Goal: Task Accomplishment & Management: Manage account settings

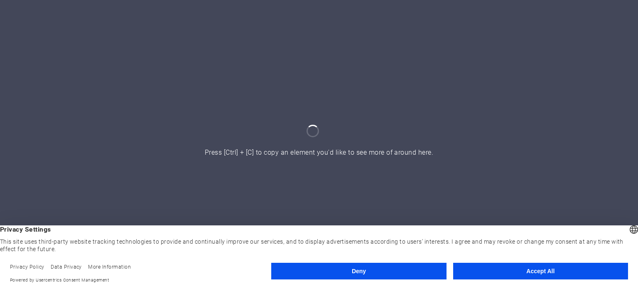
click at [551, 270] on button "Accept All" at bounding box center [540, 271] width 175 height 17
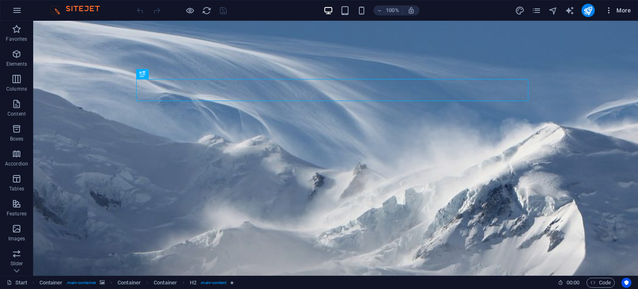
click at [611, 11] on icon "button" at bounding box center [609, 10] width 8 height 8
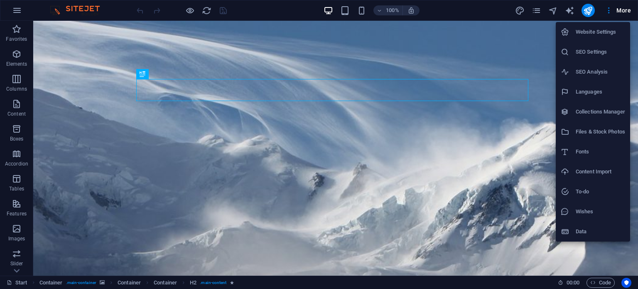
click at [600, 29] on h6 "Website Settings" at bounding box center [600, 32] width 49 height 10
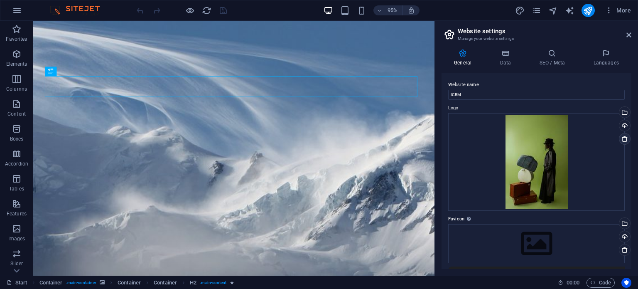
click at [619, 138] on link at bounding box center [625, 139] width 12 height 12
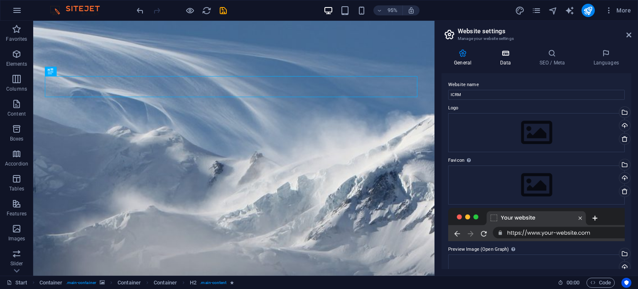
click at [502, 57] on icon at bounding box center [505, 53] width 36 height 8
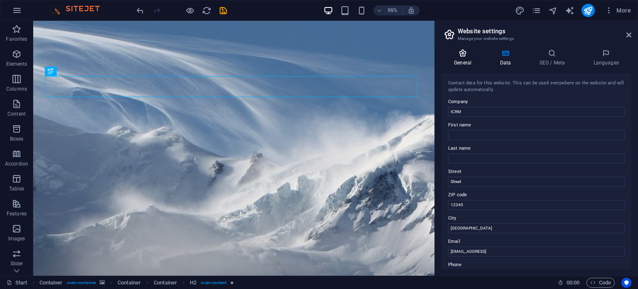
click at [462, 52] on icon at bounding box center [463, 53] width 42 height 8
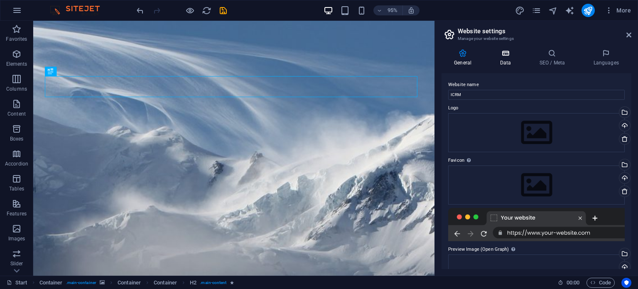
click at [502, 56] on icon at bounding box center [505, 53] width 36 height 8
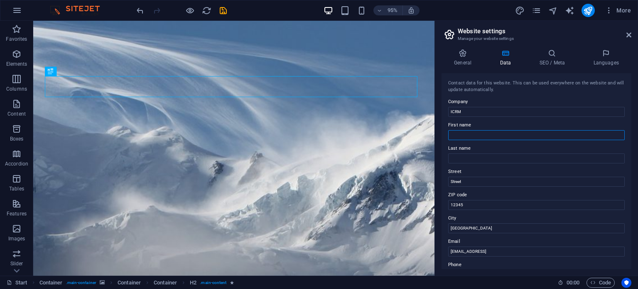
click at [458, 133] on input "First name" at bounding box center [536, 135] width 177 height 10
click at [449, 34] on icon at bounding box center [449, 35] width 12 height 12
click at [608, 9] on icon "button" at bounding box center [609, 10] width 8 height 8
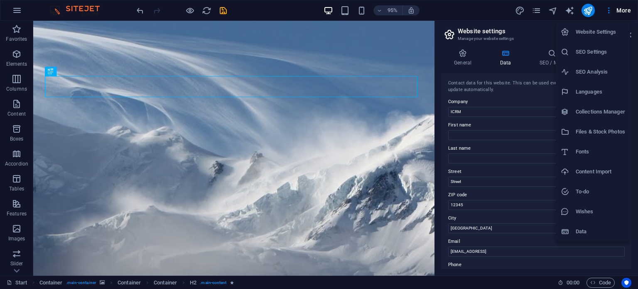
click at [612, 11] on div at bounding box center [319, 144] width 638 height 289
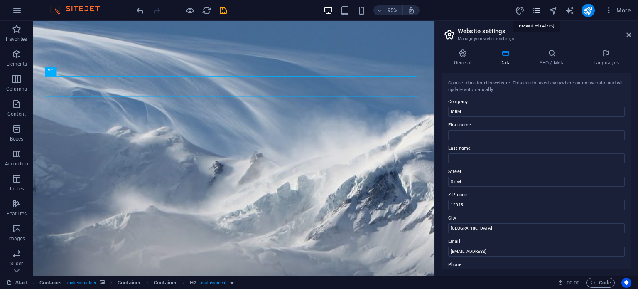
click at [536, 10] on icon "pages" at bounding box center [537, 11] width 10 height 10
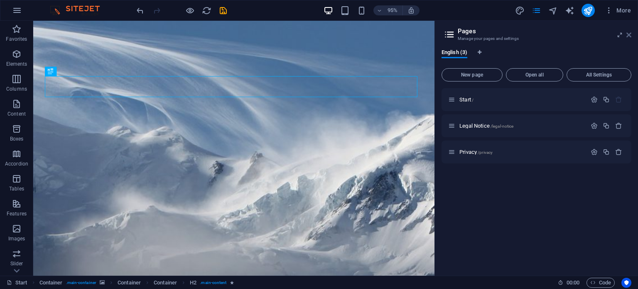
click at [628, 34] on icon at bounding box center [629, 35] width 5 height 7
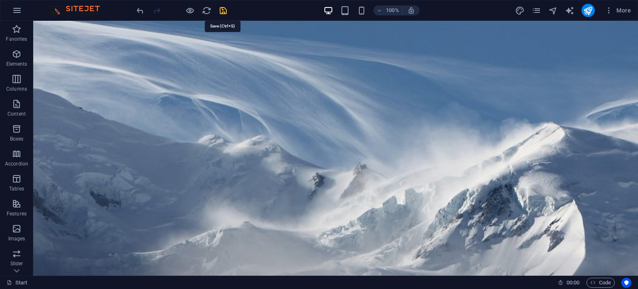
click at [221, 10] on icon "save" at bounding box center [224, 11] width 10 height 10
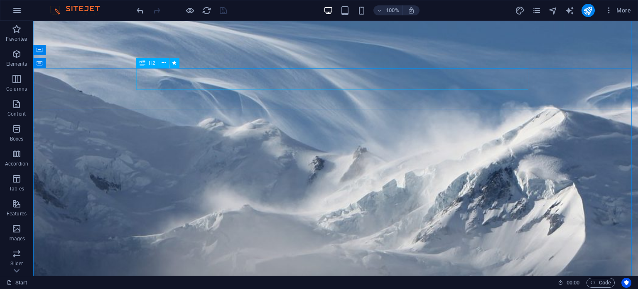
scroll to position [4, 0]
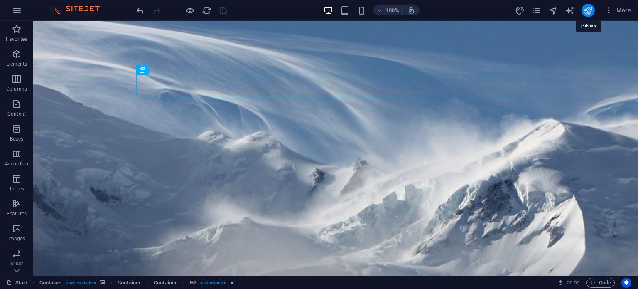
click at [590, 15] on button "publish" at bounding box center [588, 10] width 13 height 13
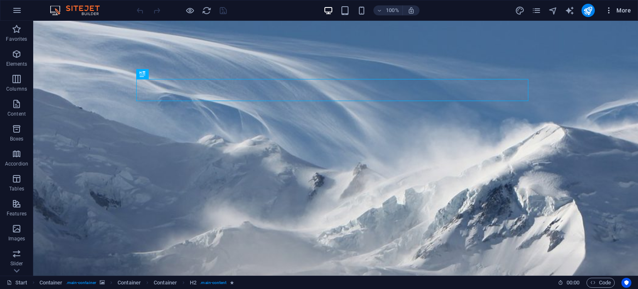
click at [609, 14] on icon "button" at bounding box center [609, 10] width 8 height 8
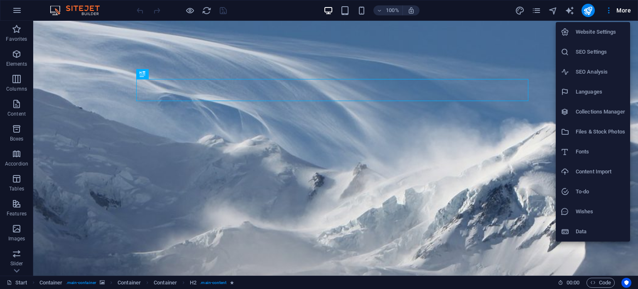
click at [541, 8] on div at bounding box center [319, 144] width 638 height 289
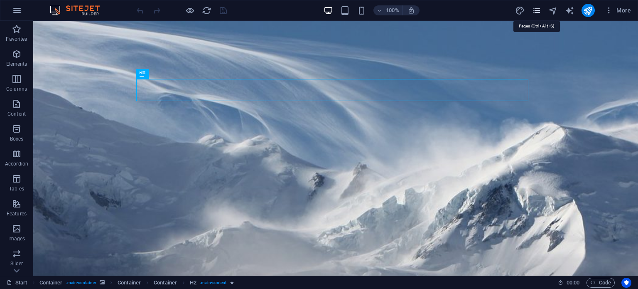
click at [537, 11] on icon "pages" at bounding box center [537, 11] width 10 height 10
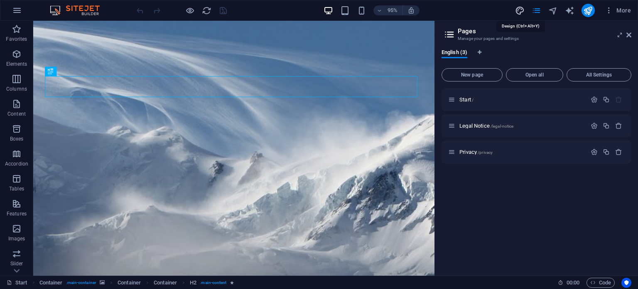
click at [522, 10] on icon "design" at bounding box center [520, 11] width 10 height 10
select select "px"
select select "300"
select select "px"
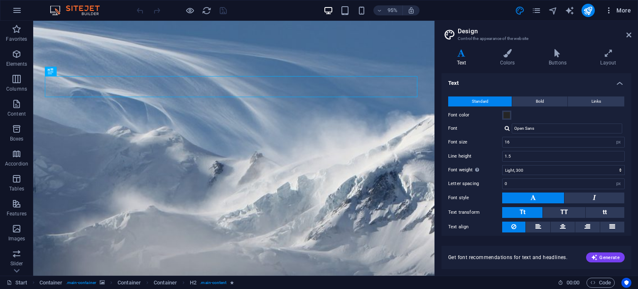
click at [609, 13] on icon "button" at bounding box center [609, 10] width 8 height 8
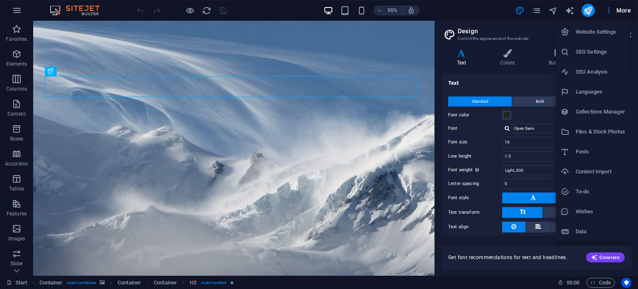
click at [628, 12] on div at bounding box center [319, 144] width 638 height 289
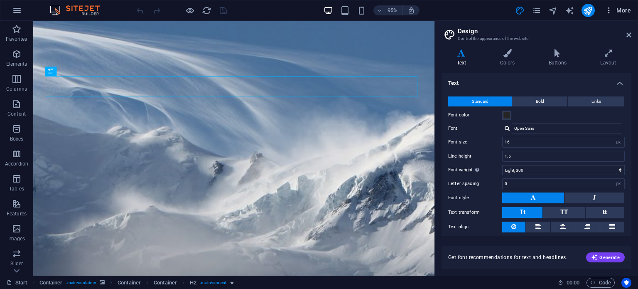
click at [625, 10] on span "More" at bounding box center [618, 10] width 26 height 8
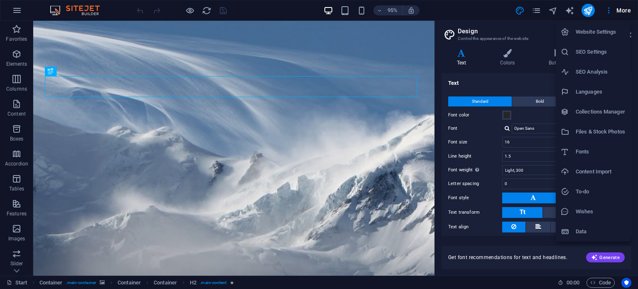
click at [573, 31] on div at bounding box center [568, 32] width 15 height 8
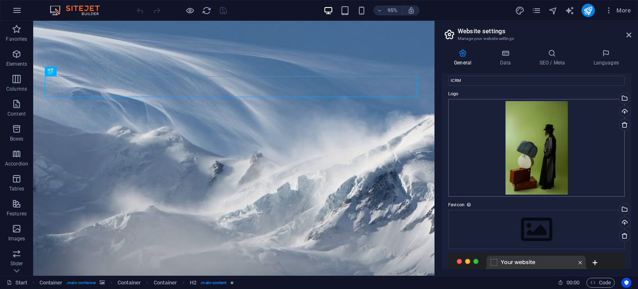
scroll to position [1, 0]
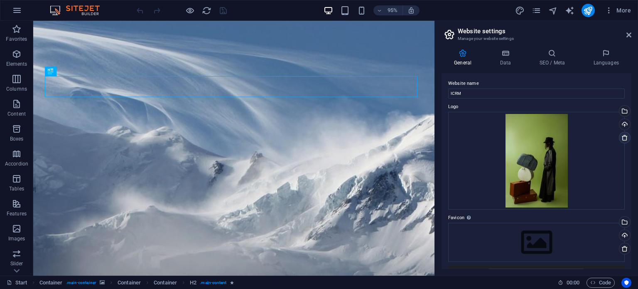
click at [622, 136] on icon at bounding box center [625, 137] width 7 height 7
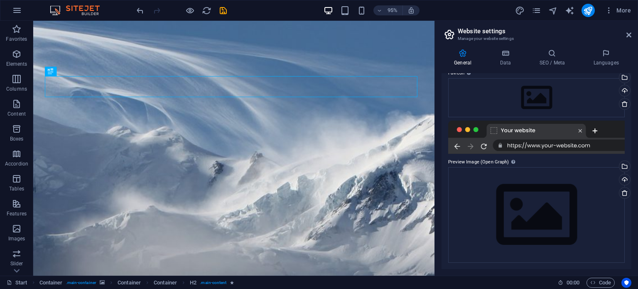
scroll to position [87, 0]
click at [508, 129] on div at bounding box center [536, 137] width 177 height 33
click at [483, 144] on div at bounding box center [536, 137] width 177 height 33
click at [540, 147] on div at bounding box center [536, 137] width 177 height 33
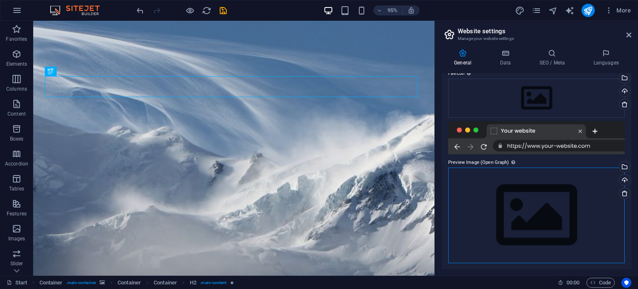
click at [491, 172] on div "Drag files here, click to choose files or select files from Files or our free s…" at bounding box center [536, 214] width 177 height 95
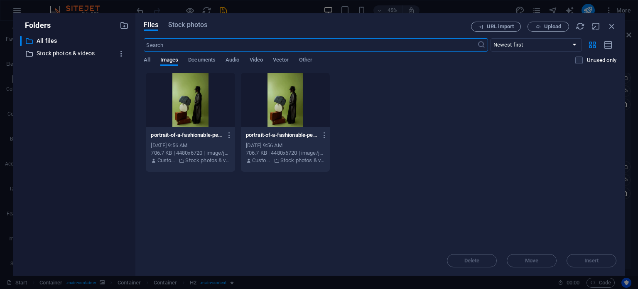
click at [86, 53] on p "Stock photos & videos" at bounding box center [75, 54] width 77 height 10
click at [79, 45] on p "All files" at bounding box center [75, 41] width 77 height 10
click at [218, 48] on input "text" at bounding box center [310, 44] width 333 height 13
click at [192, 25] on span "Stock photos" at bounding box center [187, 25] width 39 height 10
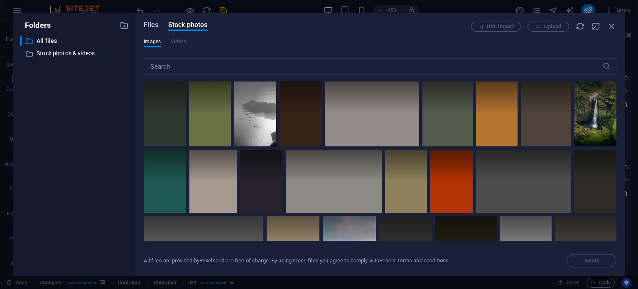
click at [156, 29] on span "Files" at bounding box center [151, 25] width 15 height 10
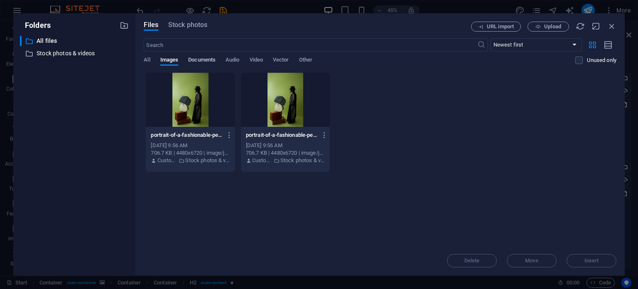
click at [201, 61] on span "Documents" at bounding box center [201, 61] width 27 height 12
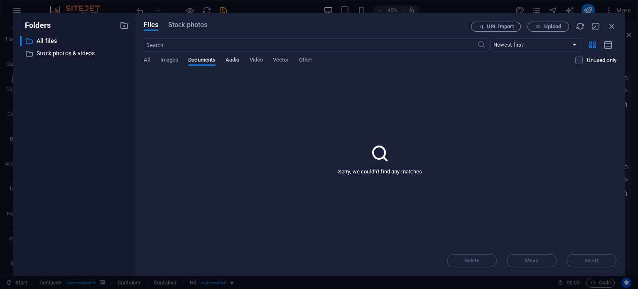
click at [233, 60] on span "Audio" at bounding box center [233, 61] width 14 height 12
click at [154, 55] on div "​ Newest first Oldest first Name (A-Z) Name (Z-A) Size (0-9) Size (9-0) Resolut…" at bounding box center [380, 55] width 473 height 34
click at [152, 54] on div "​ Newest first Oldest first Name (A-Z) Name (Z-A) Size (0-9) Size (9-0) Resolut…" at bounding box center [380, 55] width 473 height 34
click at [150, 59] on span "All" at bounding box center [147, 61] width 6 height 12
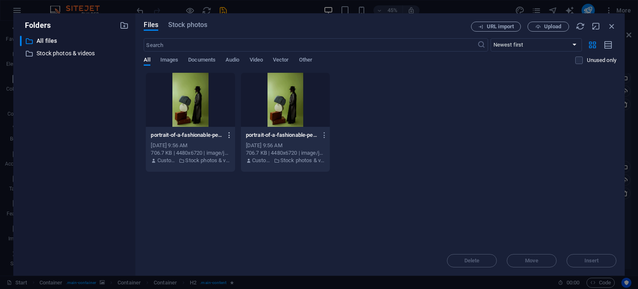
click at [223, 133] on button "button" at bounding box center [227, 134] width 11 height 13
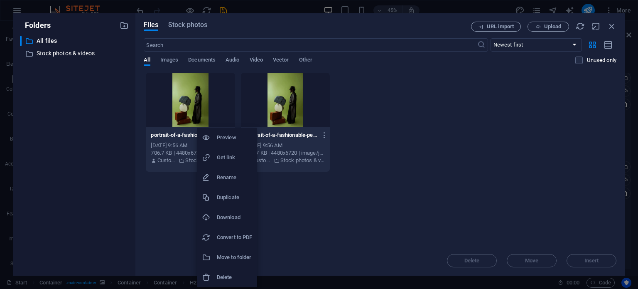
click at [222, 276] on h6 "Delete" at bounding box center [234, 277] width 35 height 10
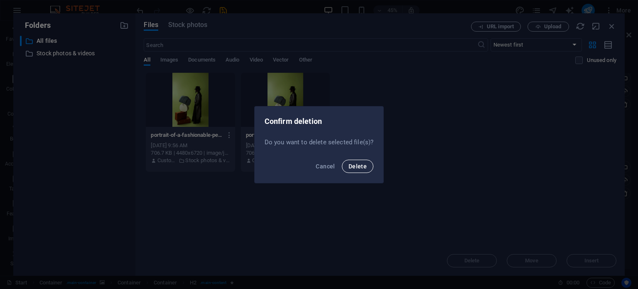
click at [358, 169] on span "Delete" at bounding box center [358, 166] width 18 height 7
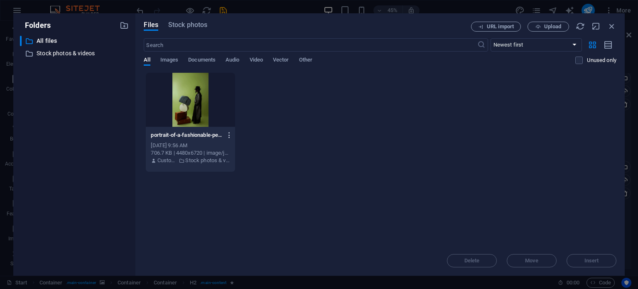
click at [230, 136] on icon "button" at bounding box center [230, 134] width 8 height 7
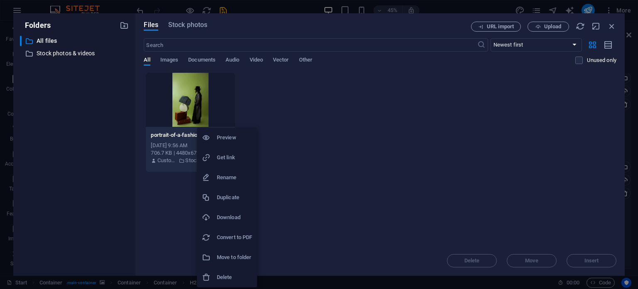
click at [219, 279] on h6 "Delete" at bounding box center [234, 277] width 35 height 10
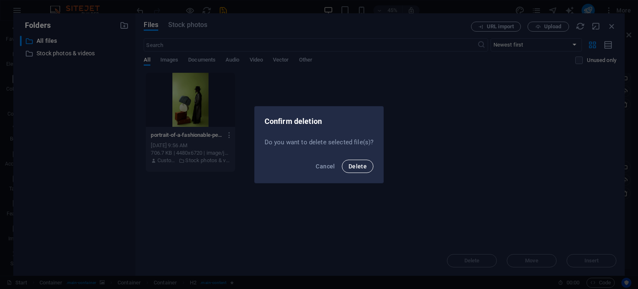
click at [352, 164] on span "Delete" at bounding box center [358, 166] width 18 height 7
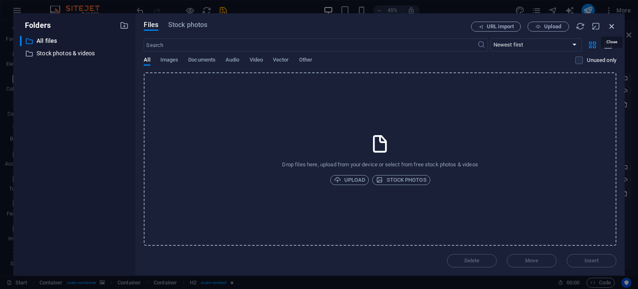
click at [612, 22] on icon "button" at bounding box center [611, 26] width 9 height 9
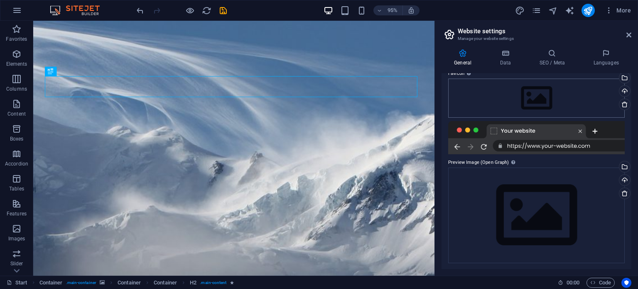
scroll to position [0, 0]
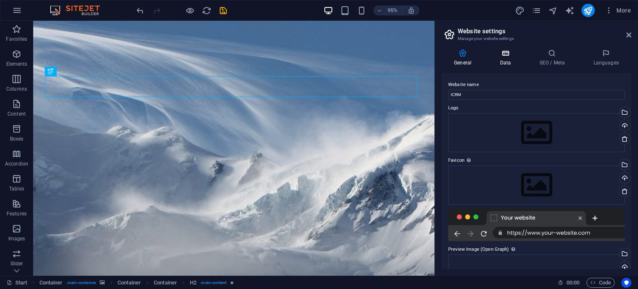
click at [506, 54] on icon at bounding box center [505, 53] width 36 height 8
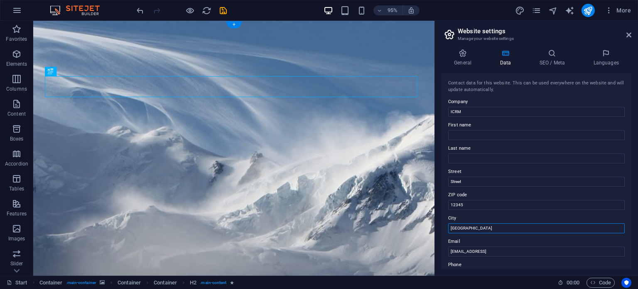
drag, startPoint x: 511, startPoint y: 247, endPoint x: 434, endPoint y: 238, distance: 76.9
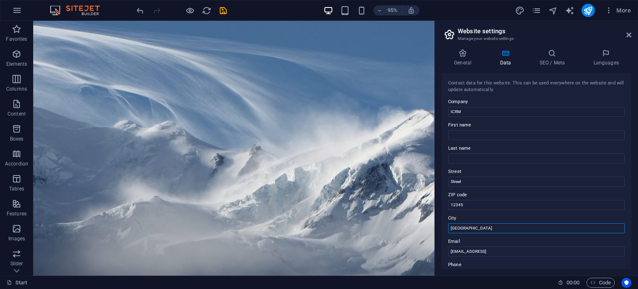
click at [479, 229] on input "Berlin" at bounding box center [536, 228] width 177 height 10
type input "B"
type input "Prayagraj"
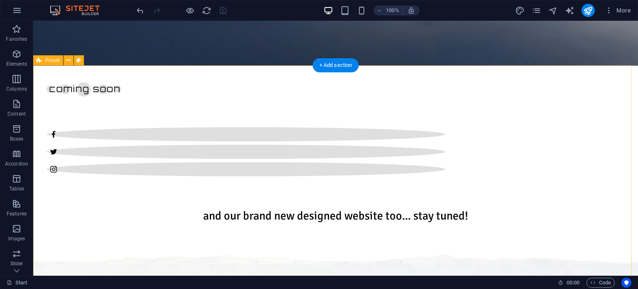
scroll to position [357, 0]
click at [335, 67] on div "+ Add section" at bounding box center [336, 66] width 46 height 14
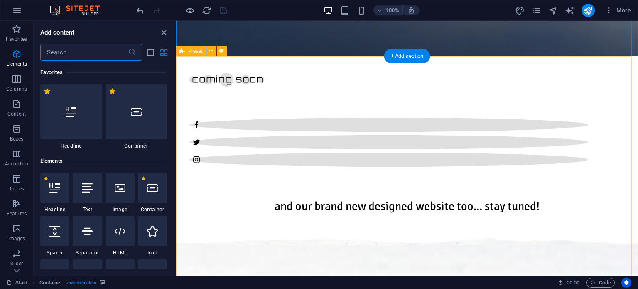
scroll to position [1454, 0]
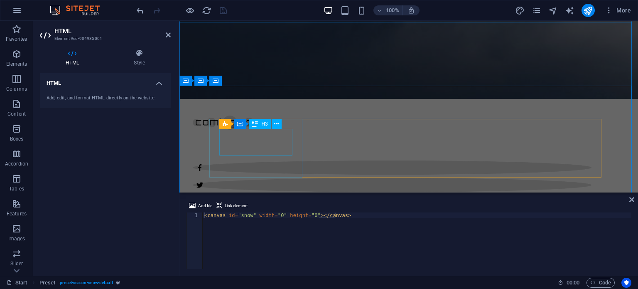
scroll to position [0, 0]
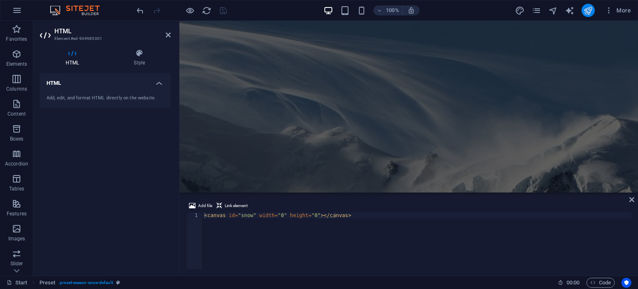
click at [585, 13] on icon "publish" at bounding box center [588, 11] width 10 height 10
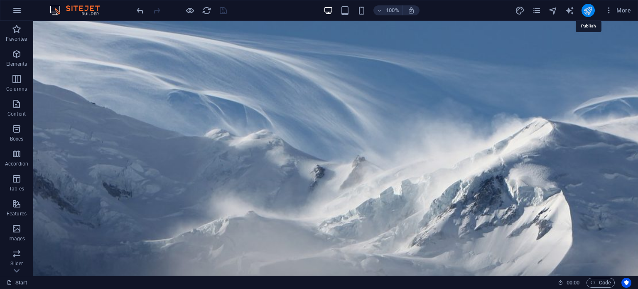
scroll to position [402, 0]
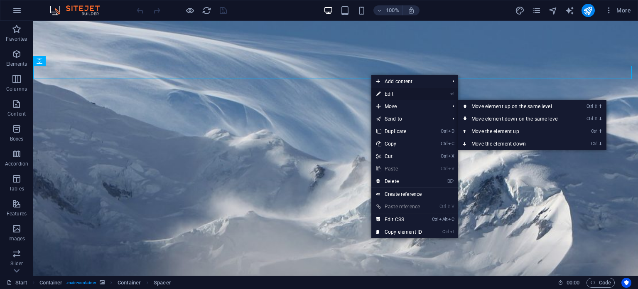
click at [400, 93] on link "⏎ Edit" at bounding box center [399, 94] width 56 height 12
select select "px"
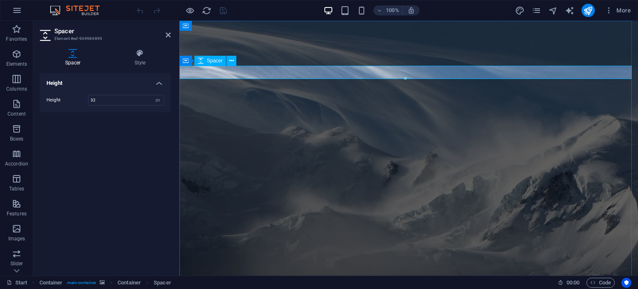
click at [21, 4] on button "button" at bounding box center [17, 10] width 20 height 20
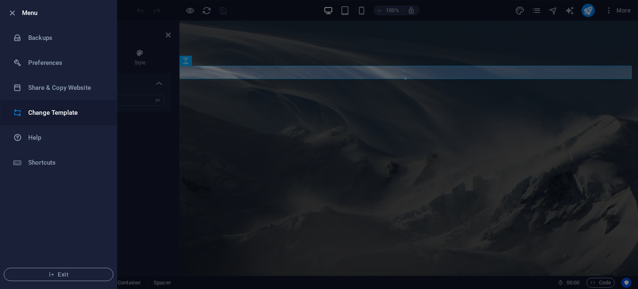
click at [59, 110] on h6 "Change Template" at bounding box center [66, 113] width 77 height 10
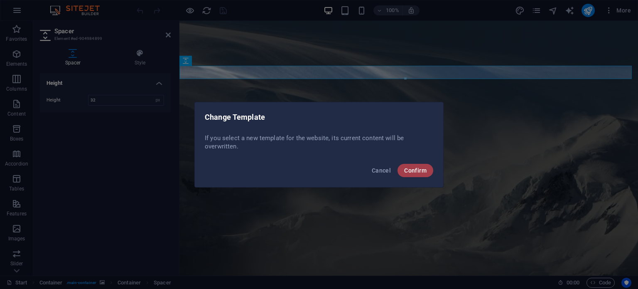
click at [420, 170] on span "Confirm" at bounding box center [415, 170] width 22 height 7
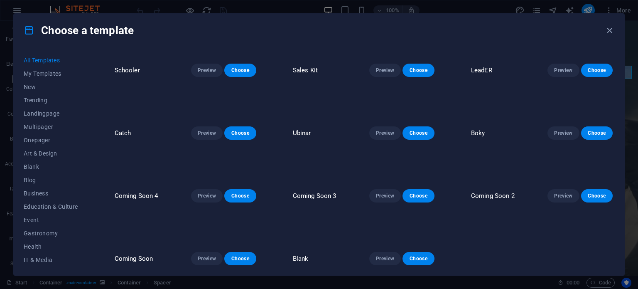
scroll to position [3714, 0]
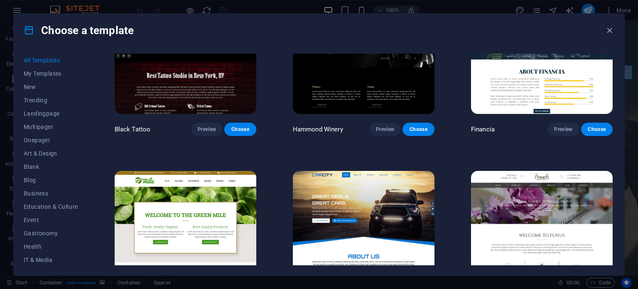
scroll to position [5446, 0]
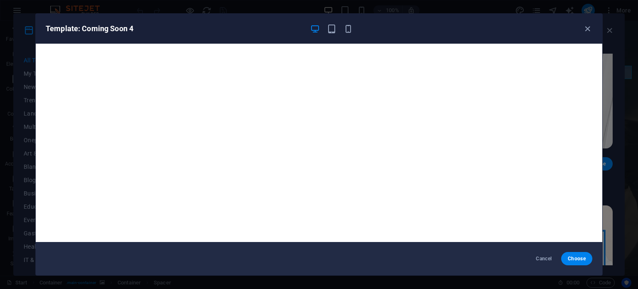
scroll to position [9652, 0]
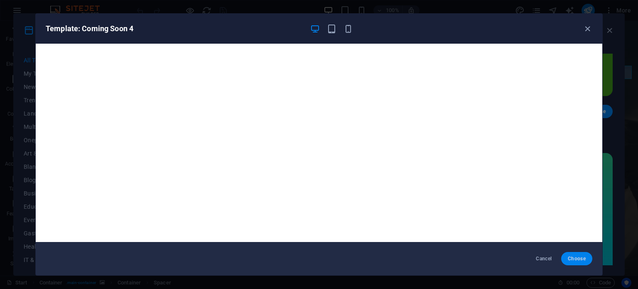
click at [568, 259] on span "Choose" at bounding box center [577, 258] width 18 height 7
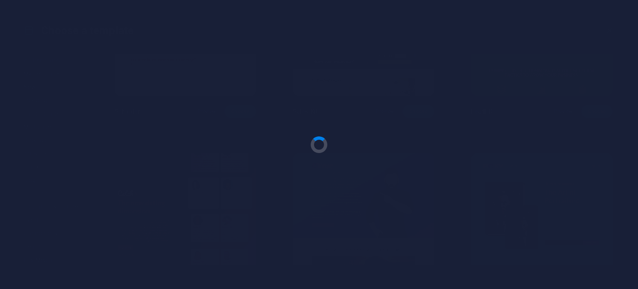
scroll to position [9936, 0]
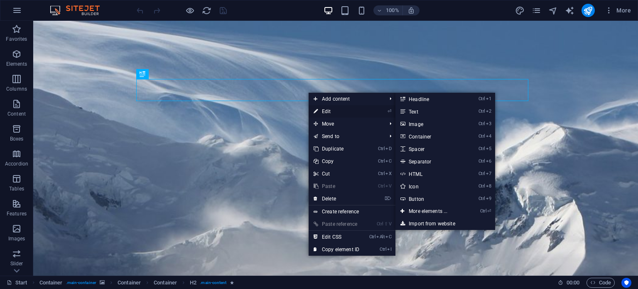
click at [317, 111] on icon at bounding box center [316, 111] width 4 height 12
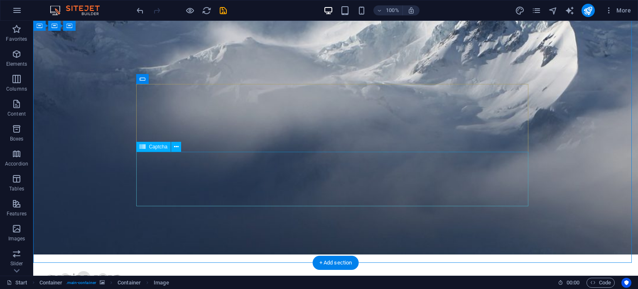
scroll to position [170, 0]
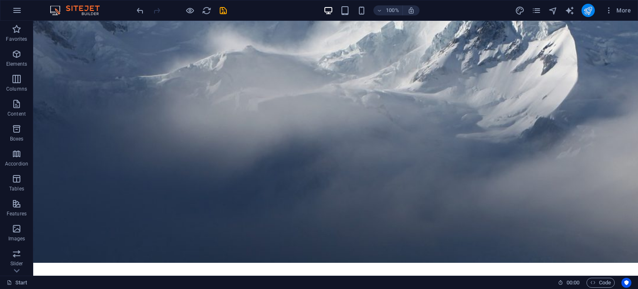
click at [583, 8] on button "publish" at bounding box center [588, 10] width 13 height 13
